Goal: Navigation & Orientation: Find specific page/section

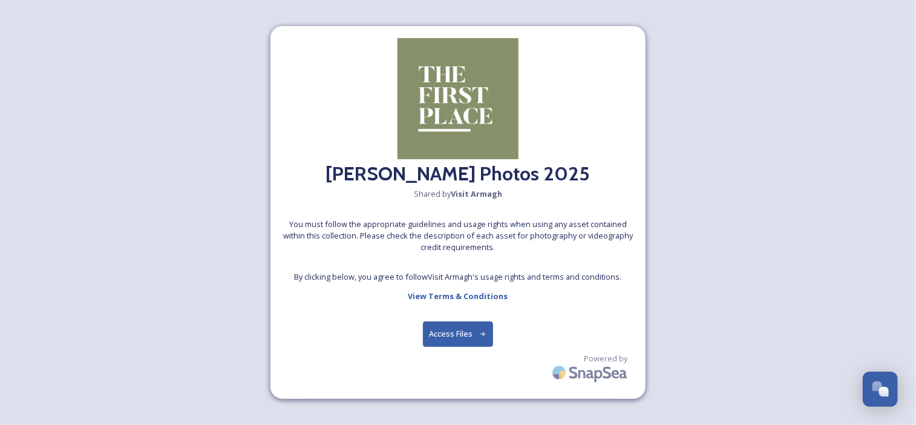
click at [450, 333] on button "Access Files" at bounding box center [458, 333] width 71 height 25
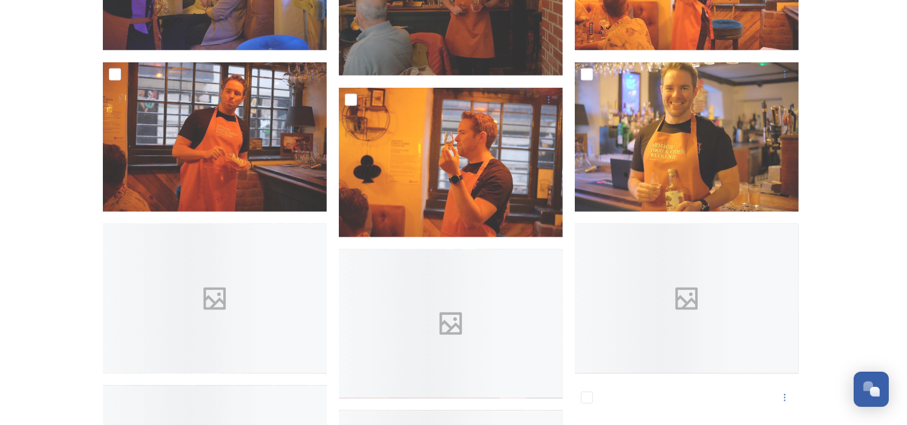
scroll to position [1457, 0]
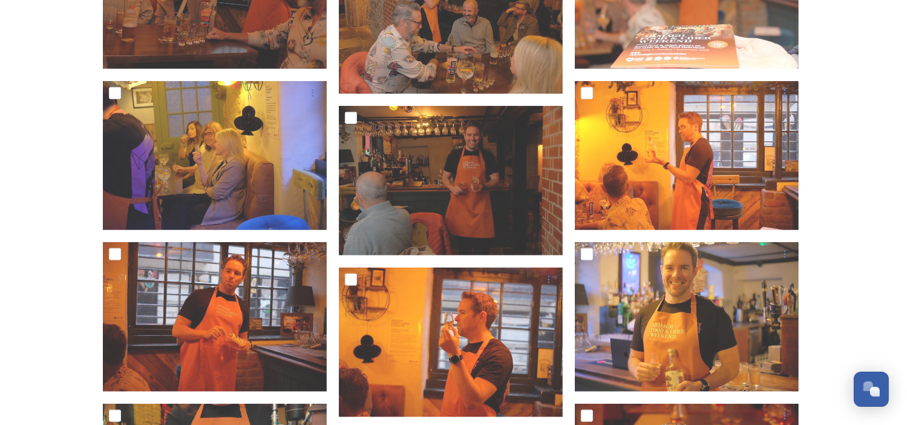
scroll to position [1292, 0]
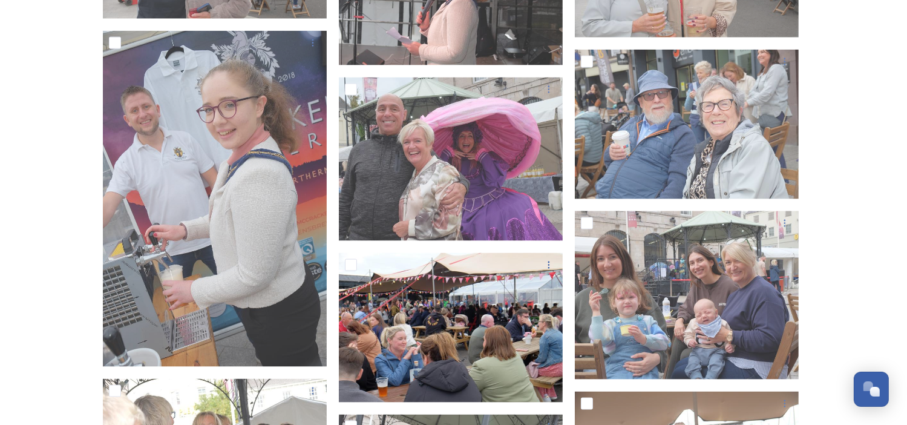
scroll to position [6257, 0]
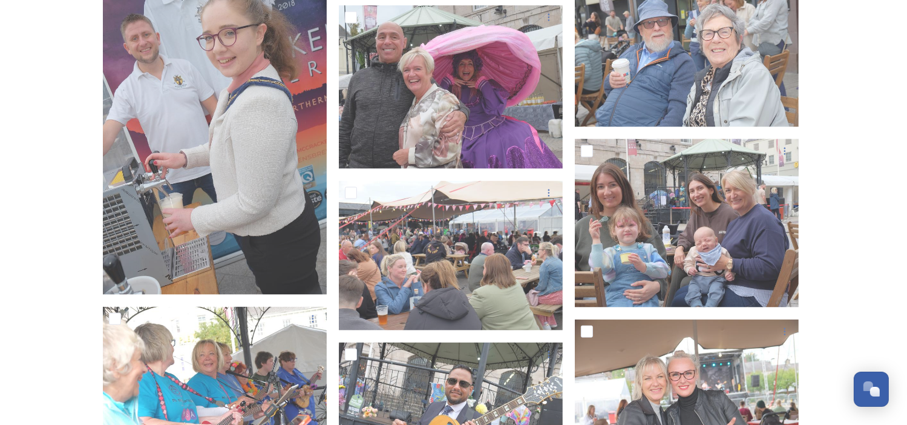
drag, startPoint x: 483, startPoint y: 229, endPoint x: 852, endPoint y: 139, distance: 380.0
